Goal: Transaction & Acquisition: Purchase product/service

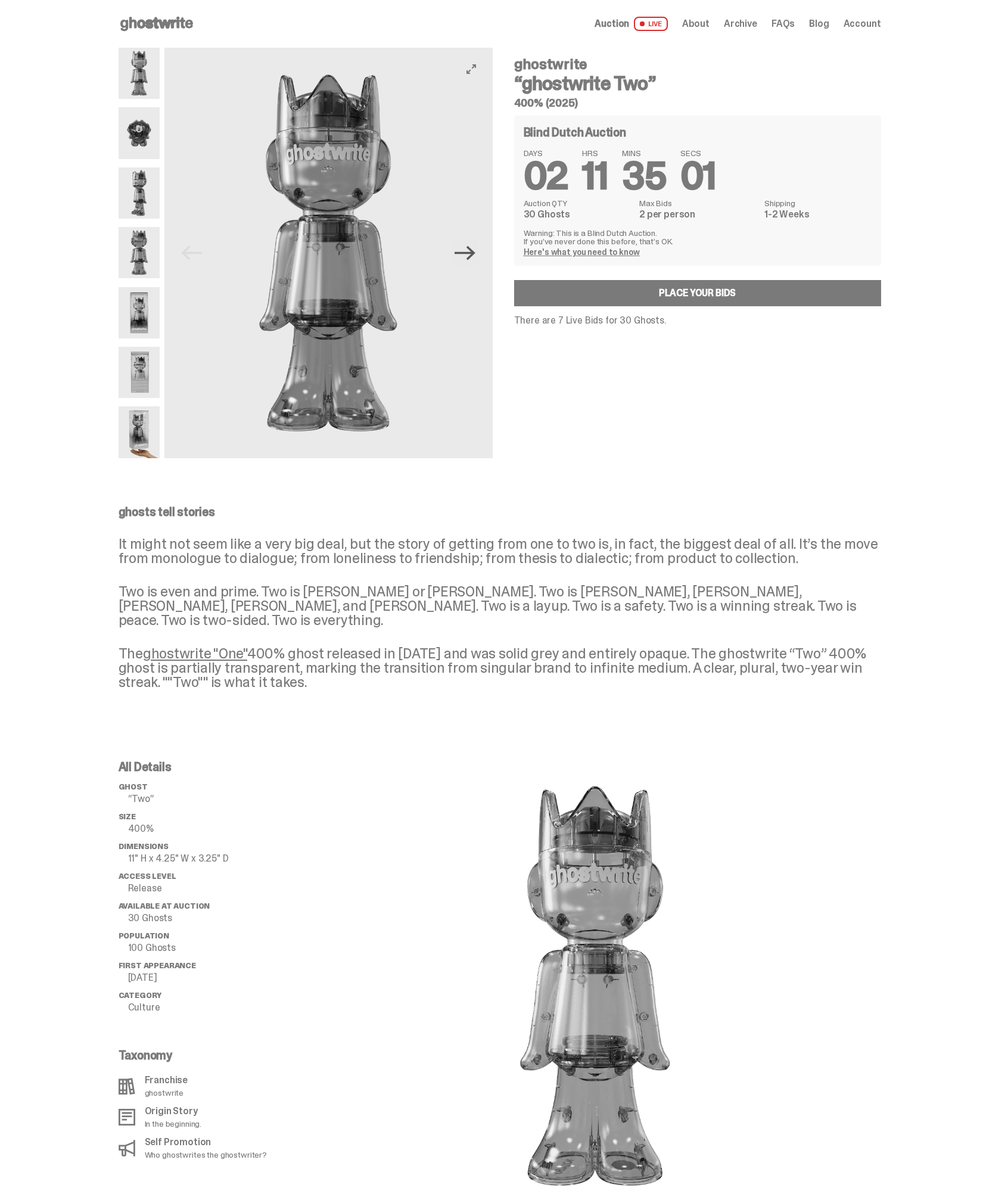
click at [476, 259] on icon "Next" at bounding box center [465, 253] width 21 height 21
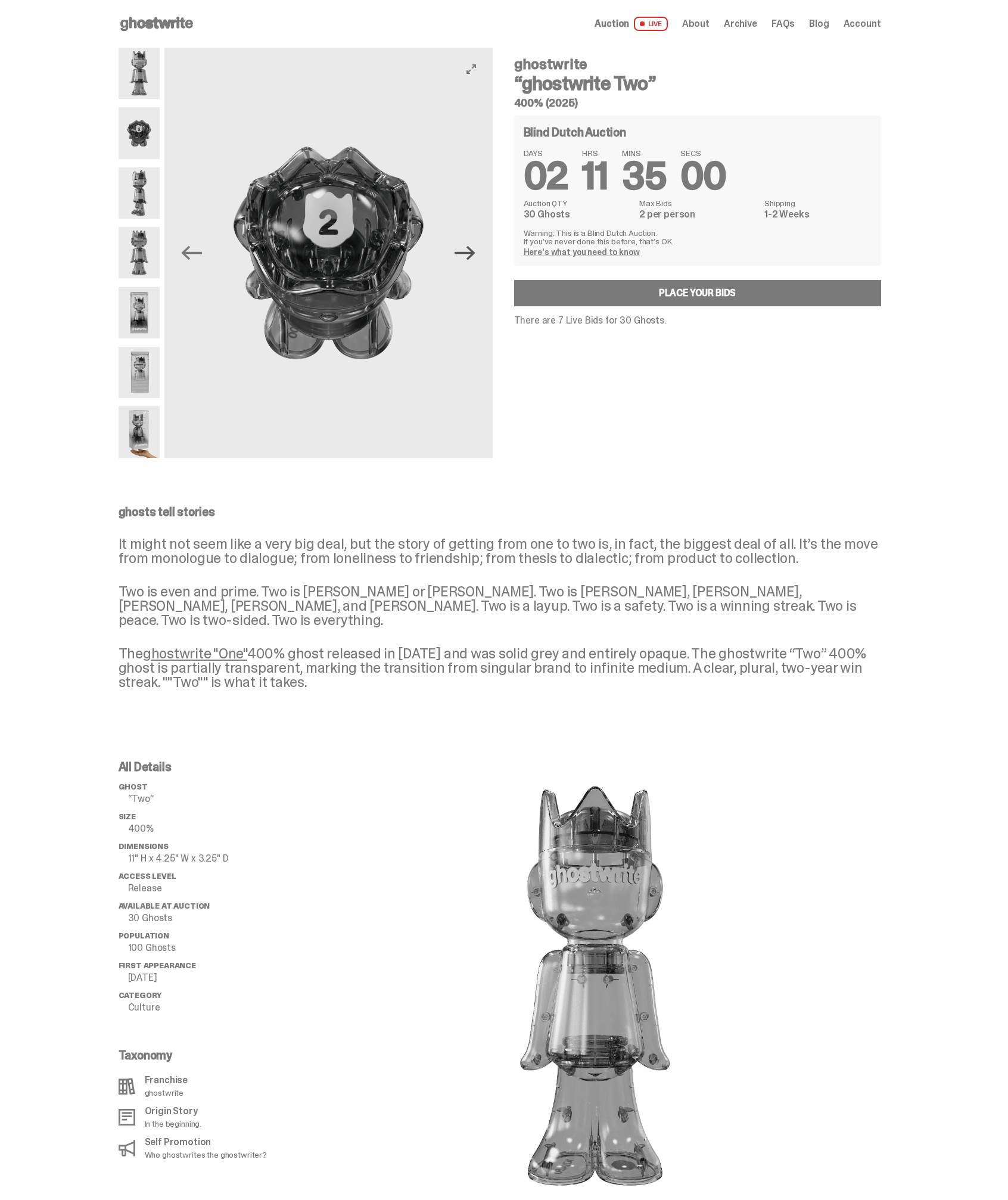
click at [476, 259] on icon "Next" at bounding box center [465, 253] width 21 height 21
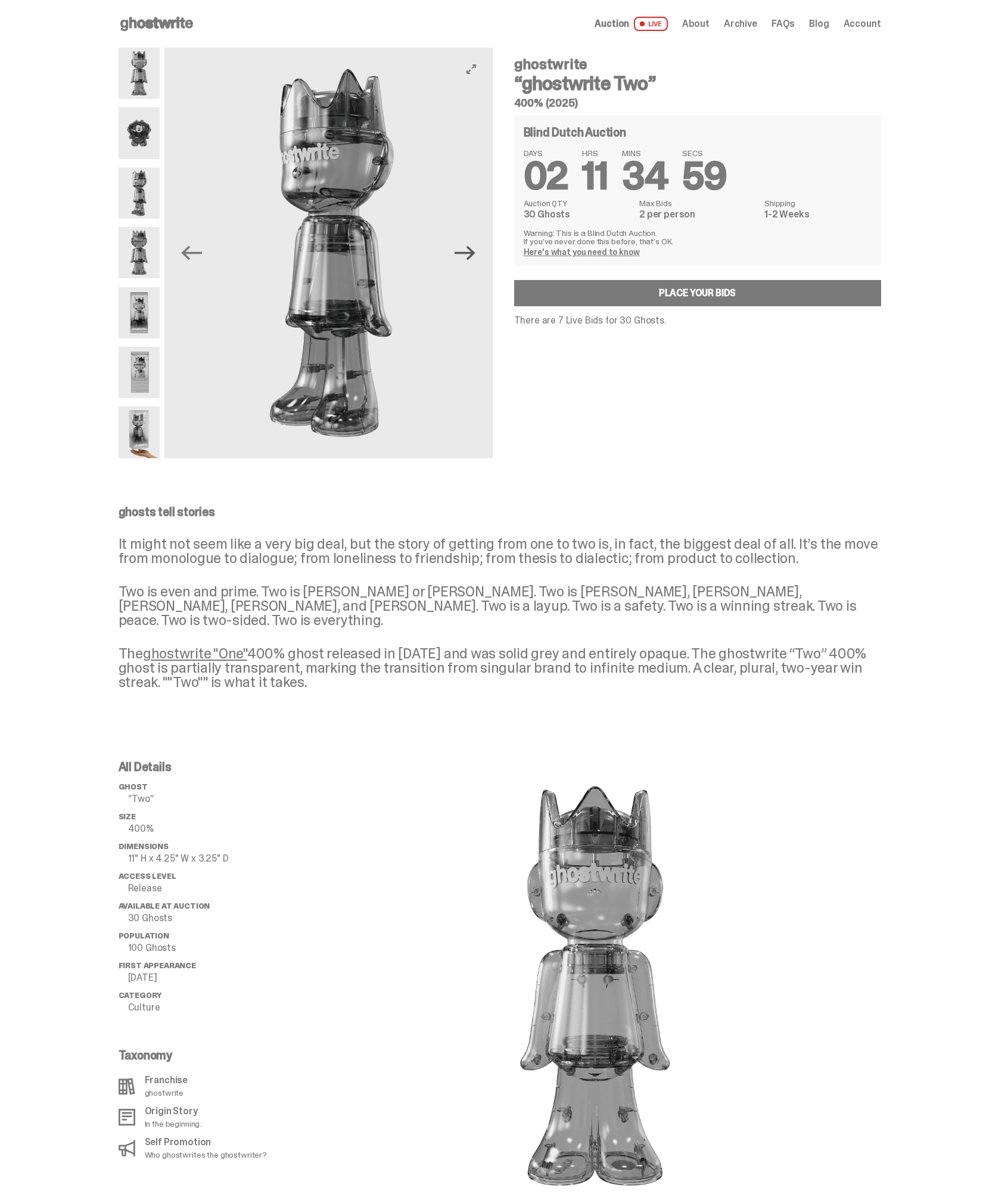
click at [476, 259] on icon "Next" at bounding box center [465, 253] width 21 height 21
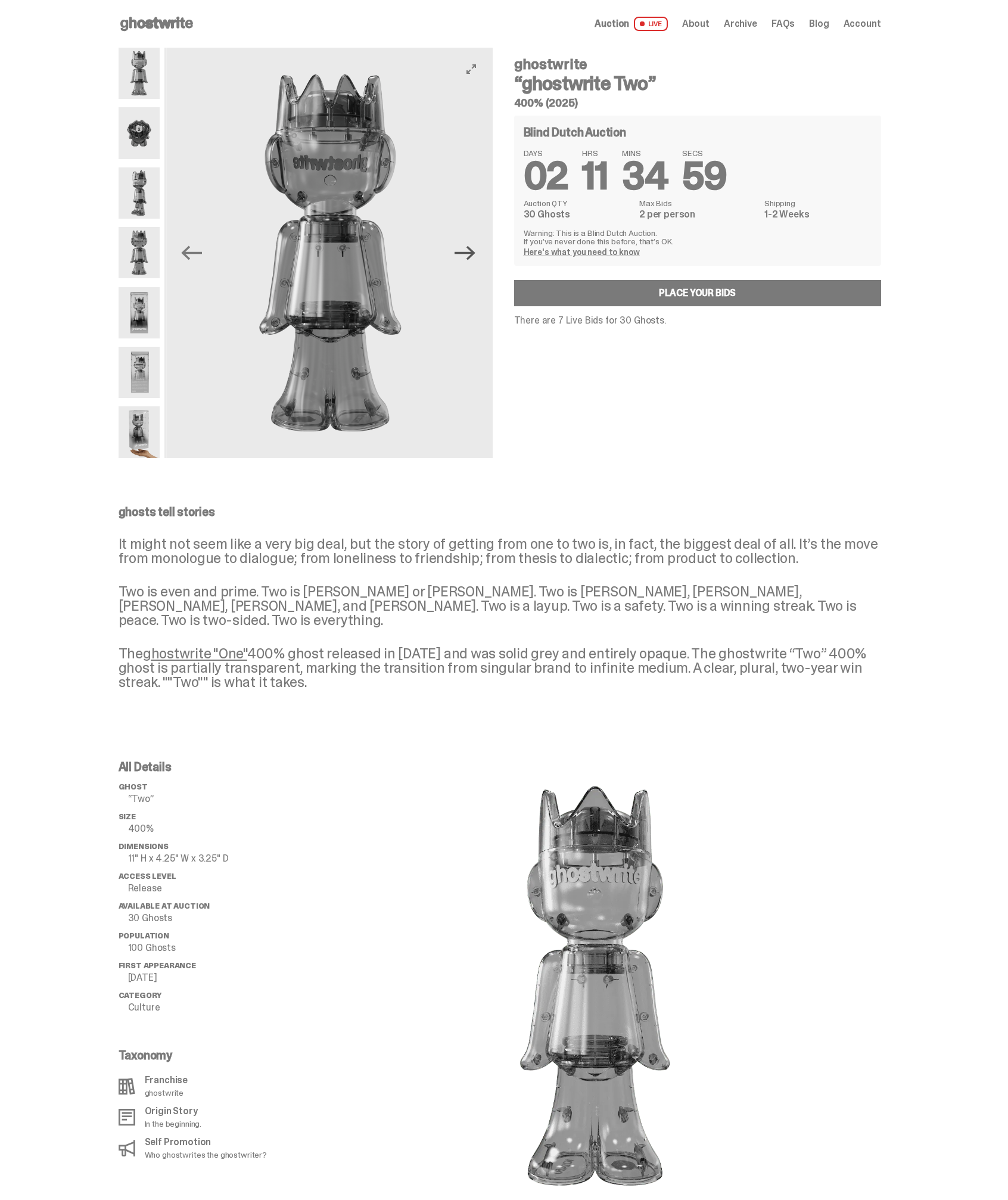
click at [476, 259] on icon "Next" at bounding box center [465, 253] width 21 height 21
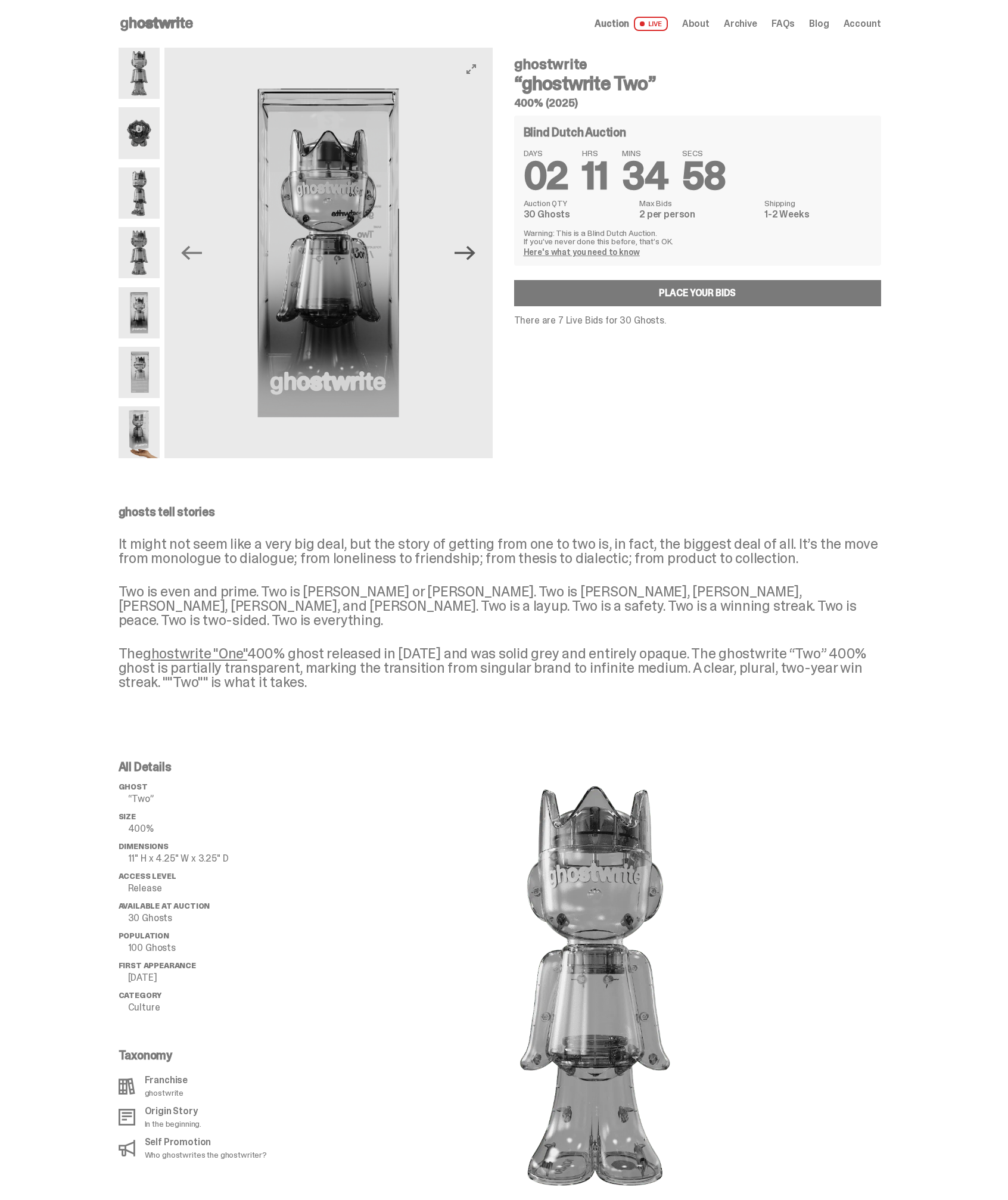
click at [476, 259] on icon "Next" at bounding box center [465, 253] width 21 height 21
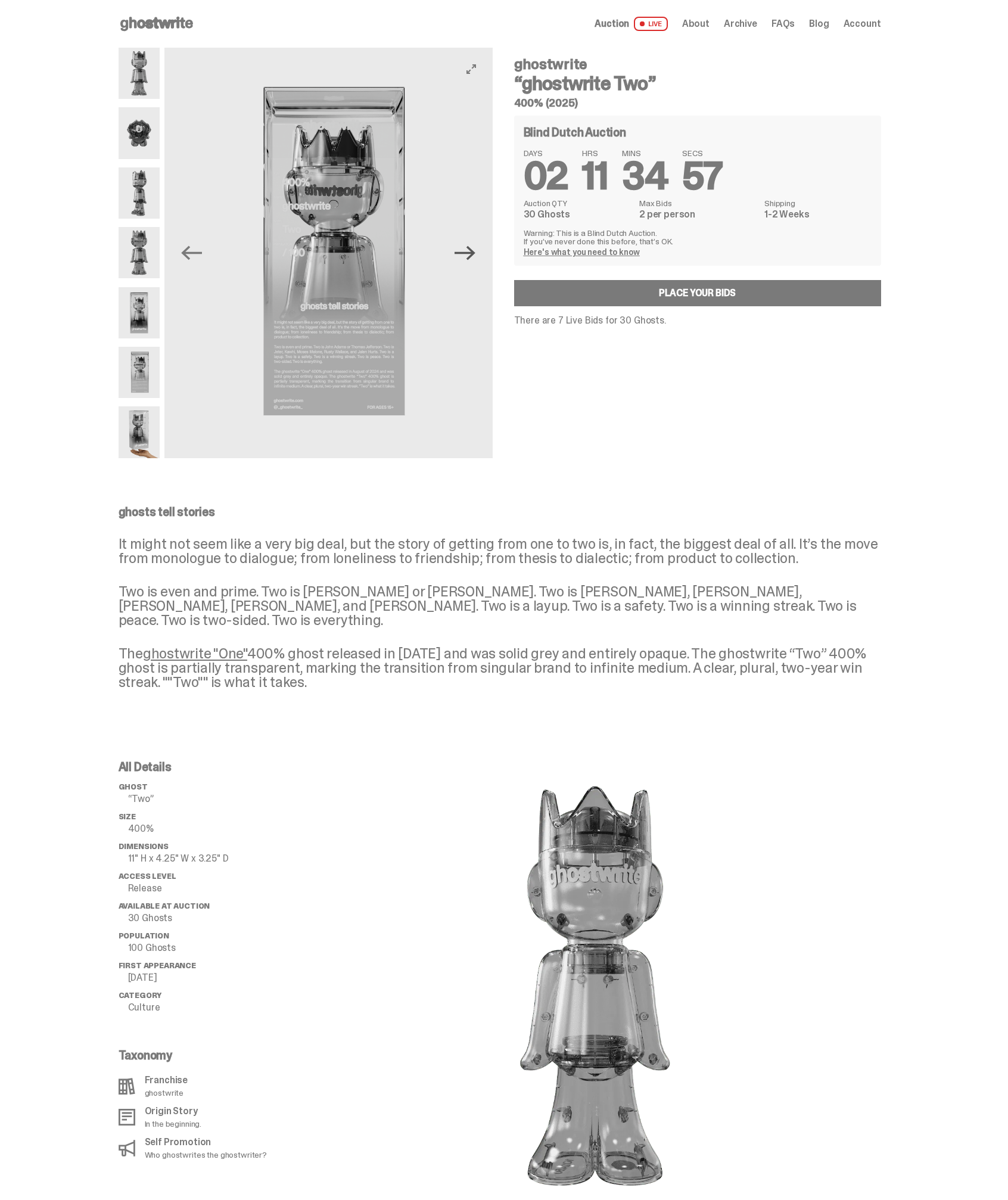
click at [476, 259] on icon "Next" at bounding box center [465, 253] width 21 height 21
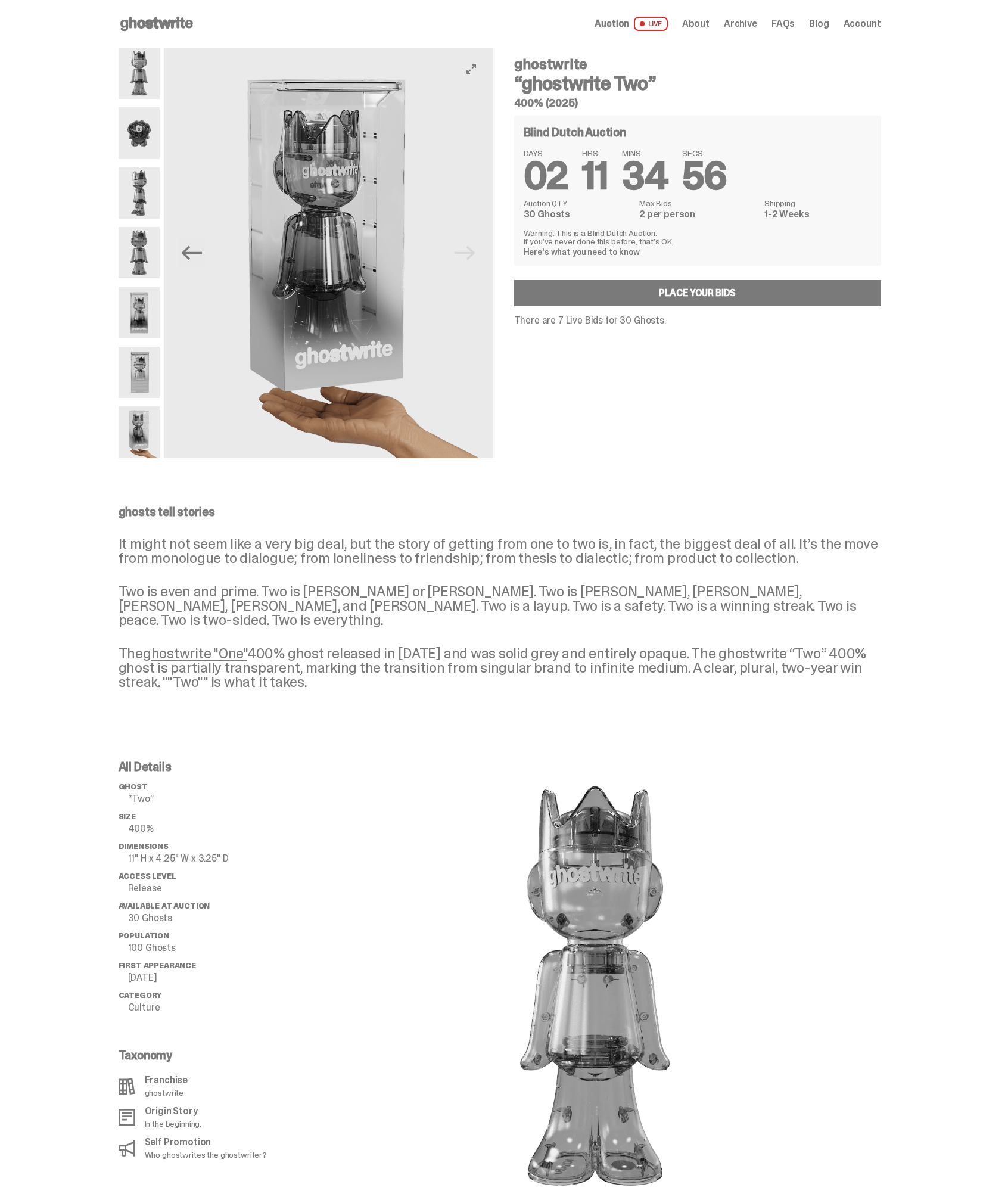
click at [476, 259] on img at bounding box center [328, 253] width 328 height 411
click at [767, 297] on link "Place your Bids" at bounding box center [697, 293] width 367 height 26
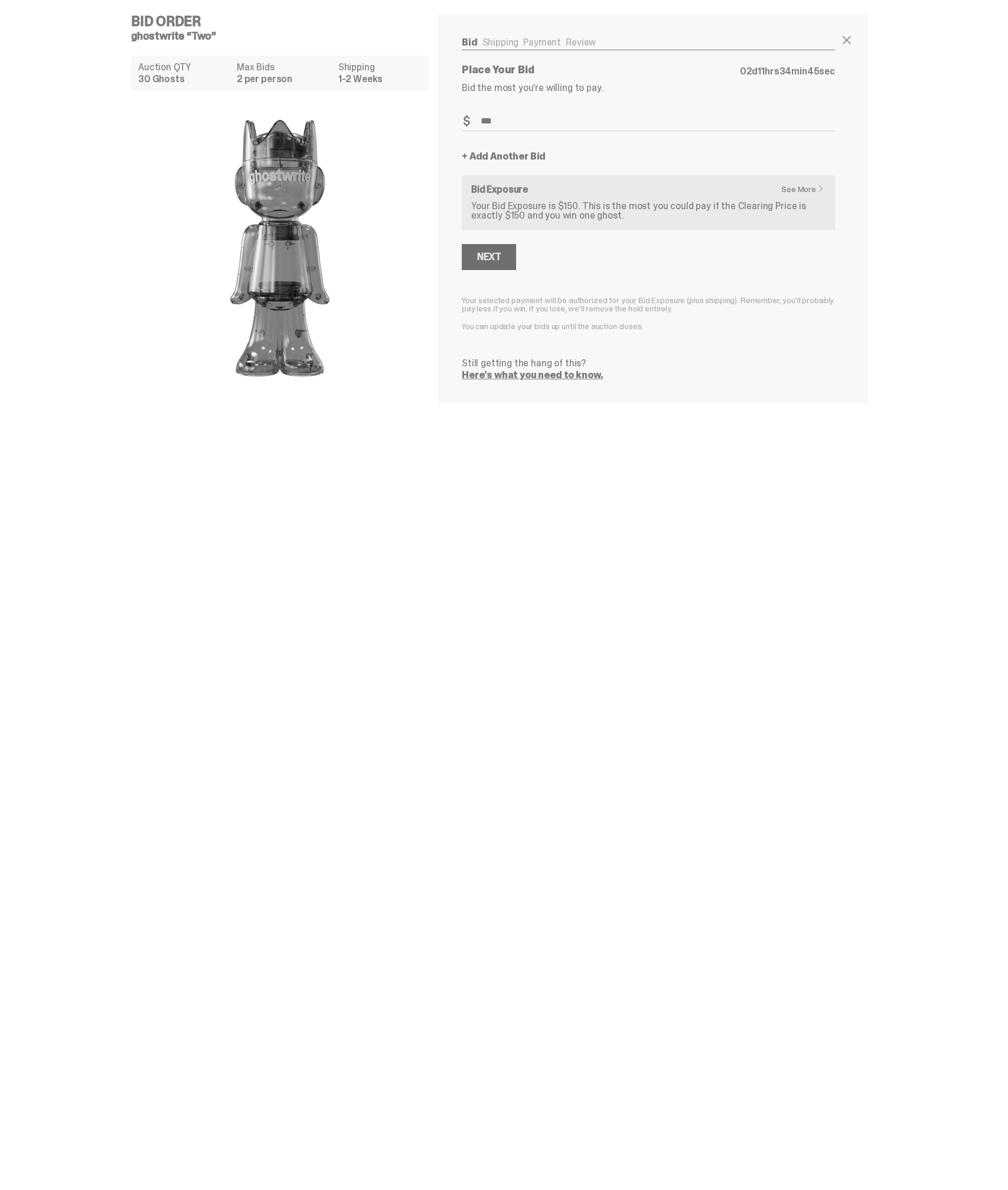
type input "***"
click at [496, 254] on div "Next" at bounding box center [489, 257] width 24 height 9
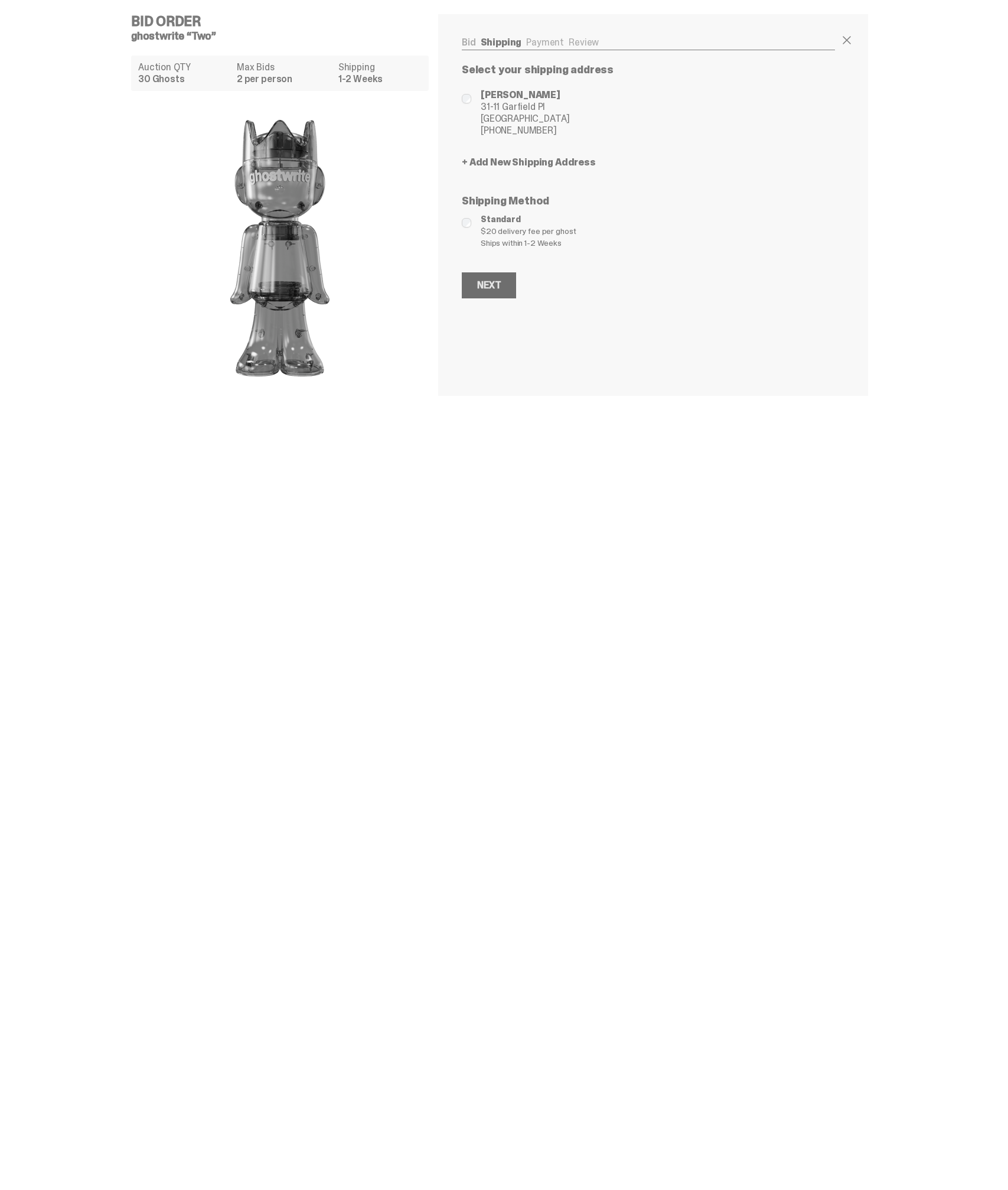
click at [497, 285] on div "Next" at bounding box center [489, 285] width 24 height 9
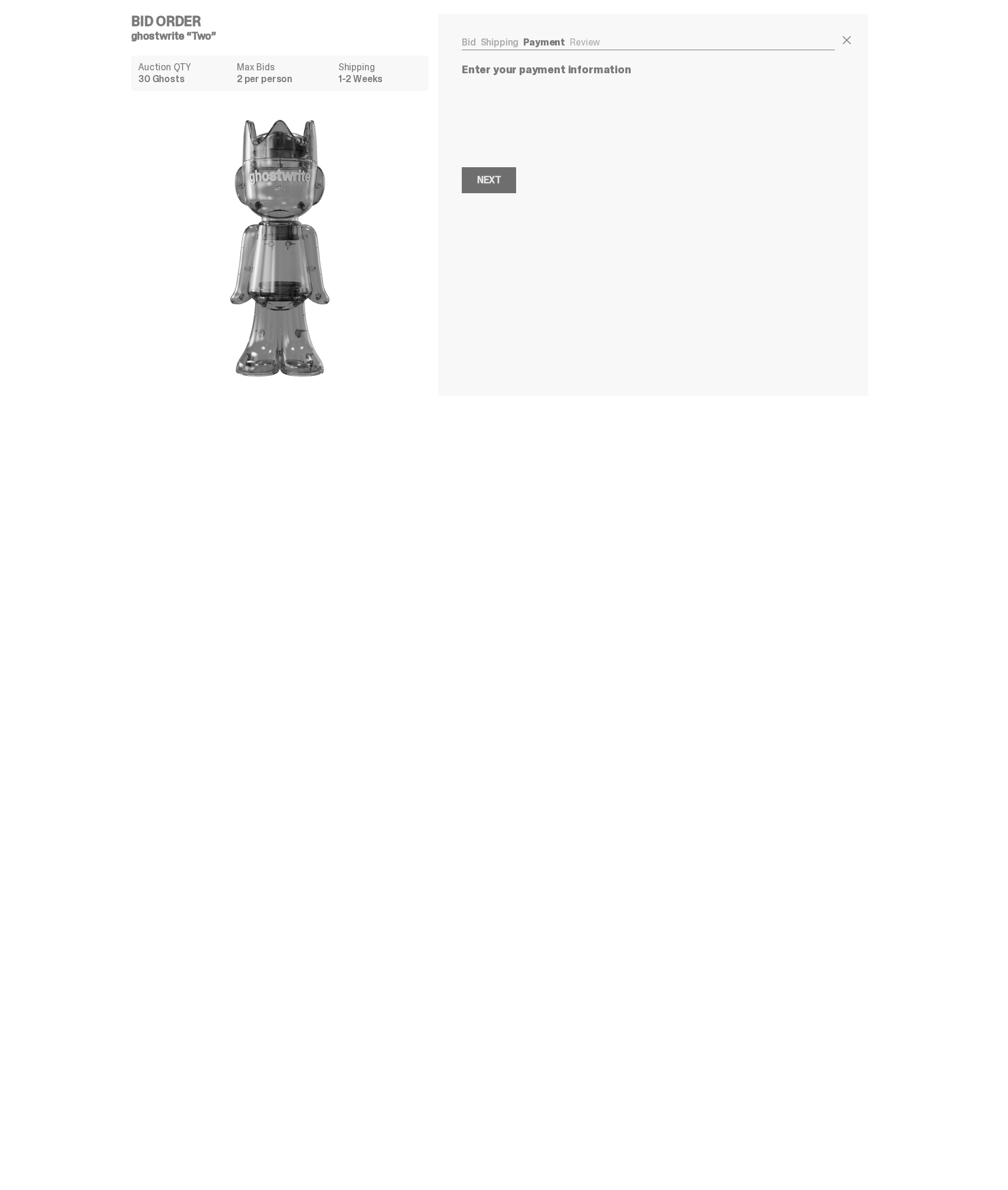
click at [487, 183] on div "Next" at bounding box center [489, 180] width 24 height 9
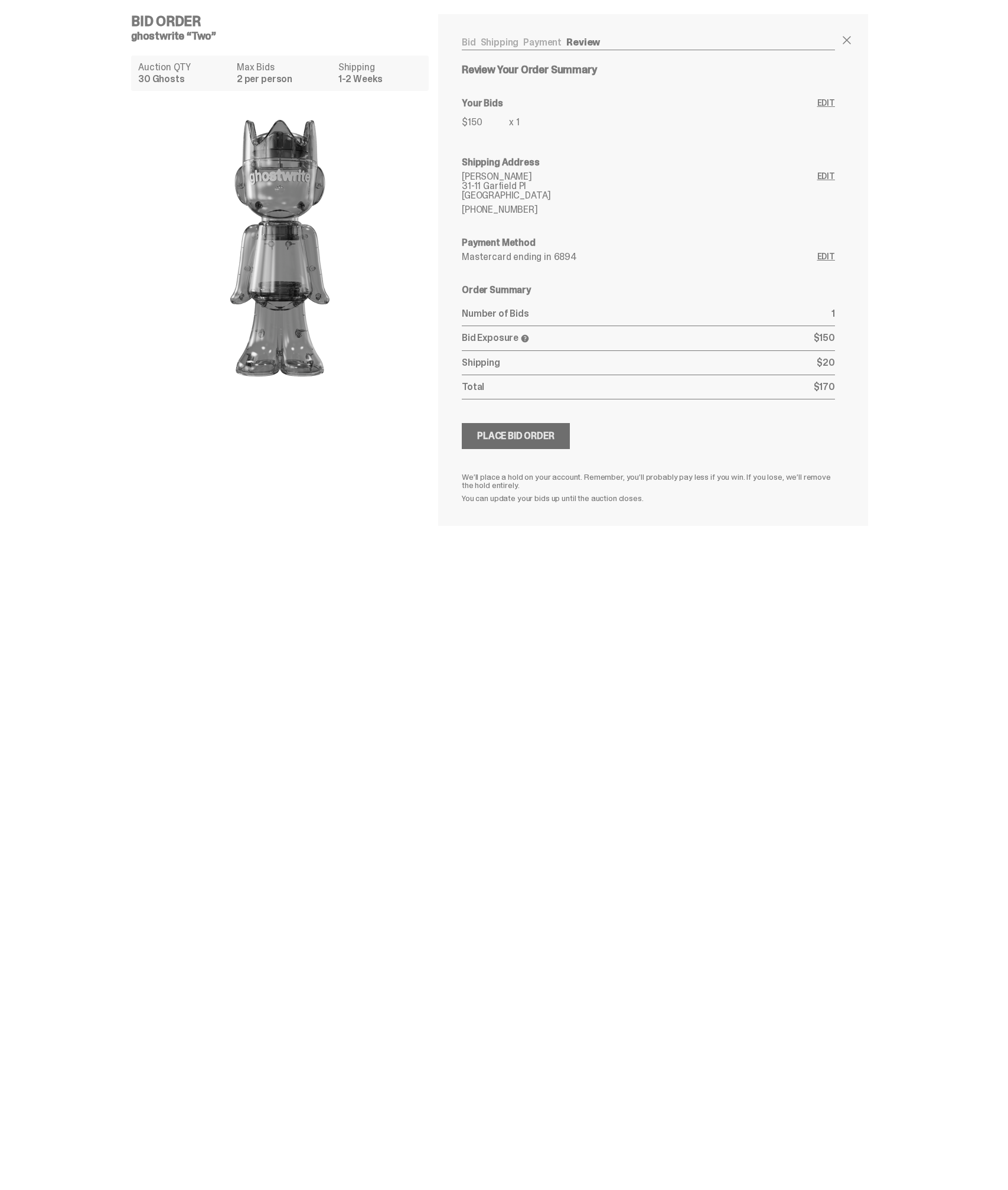
click at [541, 437] on div "Place Bid Order" at bounding box center [516, 435] width 77 height 9
click at [600, 438] on div "Submitting Bids Place Bid Order" at bounding box center [649, 436] width 374 height 26
click at [538, 43] on link "Payment" at bounding box center [542, 42] width 39 height 12
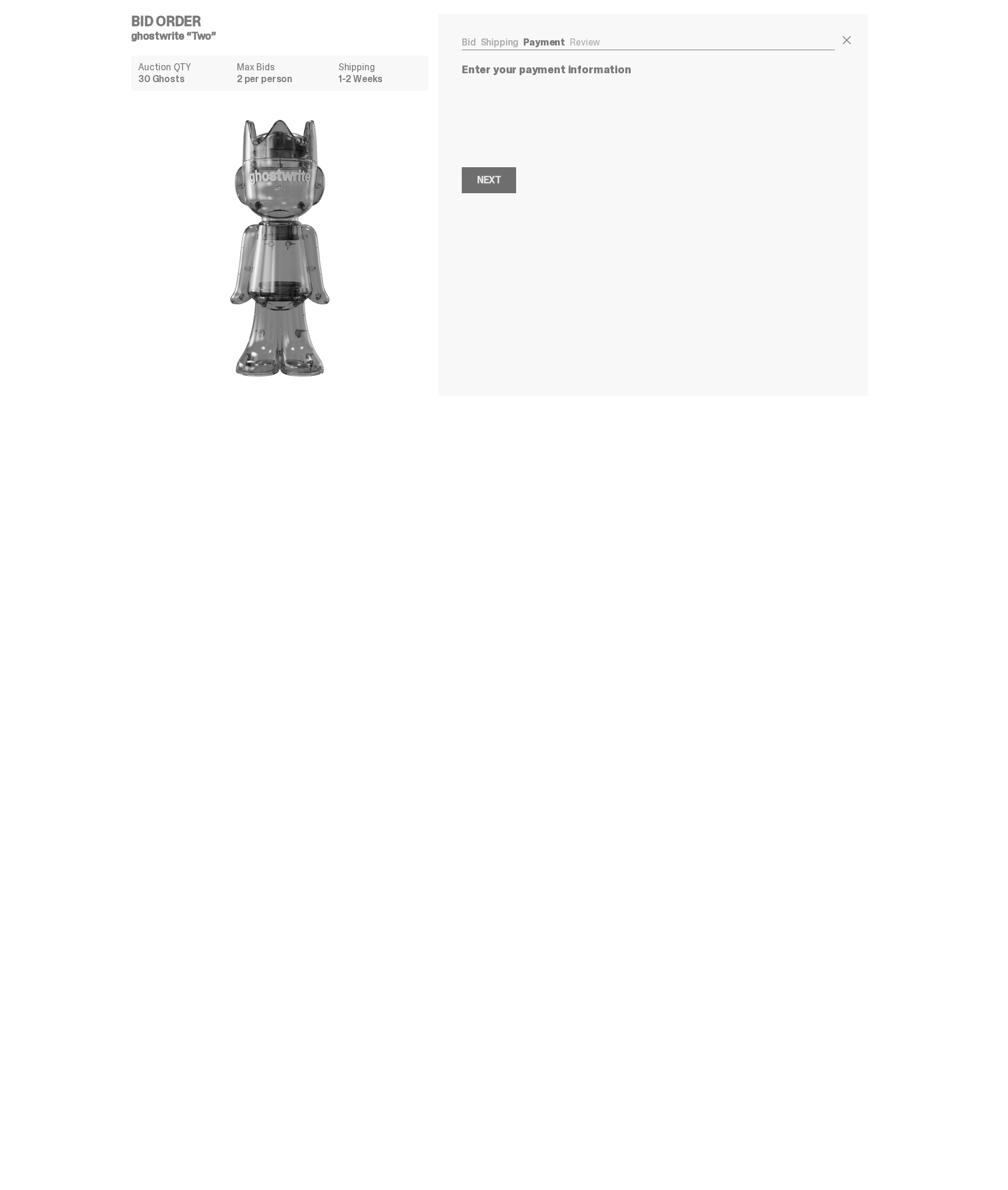
click at [509, 189] on button "Next Next" at bounding box center [489, 180] width 55 height 26
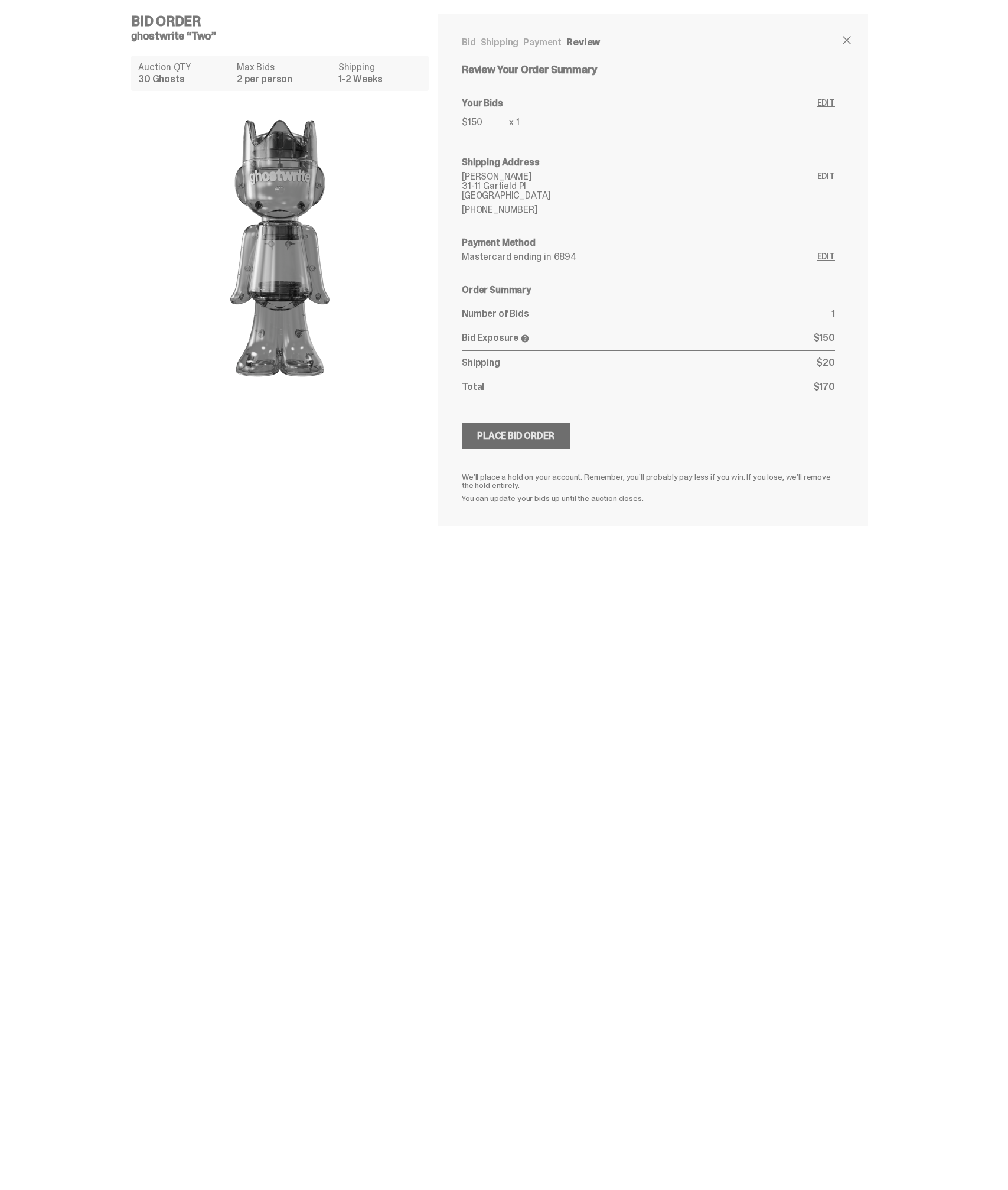
click at [538, 435] on div "Place Bid Order" at bounding box center [516, 435] width 77 height 9
